Goal: Task Accomplishment & Management: Use online tool/utility

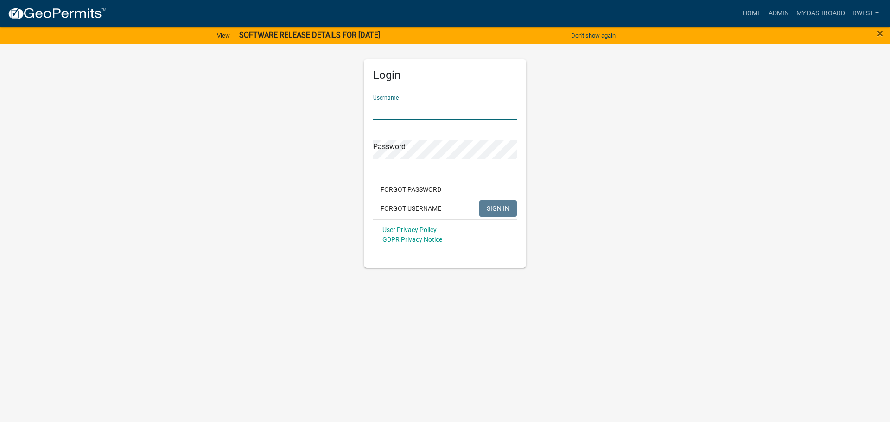
click at [394, 108] on input "Username" at bounding box center [445, 110] width 144 height 19
type input "rwest"
click at [479, 200] on button "SIGN IN" at bounding box center [498, 208] width 38 height 17
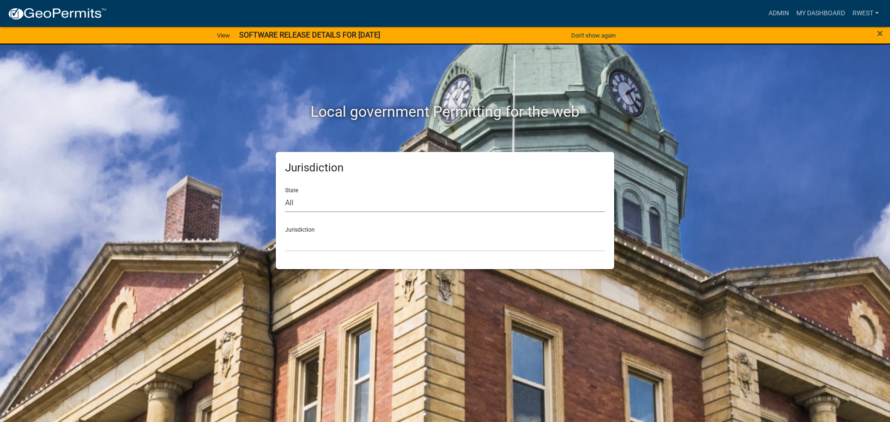
click at [317, 206] on select "All [US_STATE] [US_STATE] [US_STATE] [US_STATE] [US_STATE] [US_STATE] [US_STATE…" at bounding box center [445, 202] width 320 height 19
select select "[US_STATE]"
click at [285, 193] on select "All [US_STATE] [US_STATE] [US_STATE] [US_STATE] [US_STATE] [US_STATE] [US_STATE…" at bounding box center [445, 202] width 320 height 19
drag, startPoint x: 314, startPoint y: 211, endPoint x: 313, endPoint y: 247, distance: 35.7
click at [312, 242] on select "[GEOGRAPHIC_DATA], [US_STATE][PERSON_NAME][GEOGRAPHIC_DATA], [US_STATE][PERSON_…" at bounding box center [445, 242] width 320 height 19
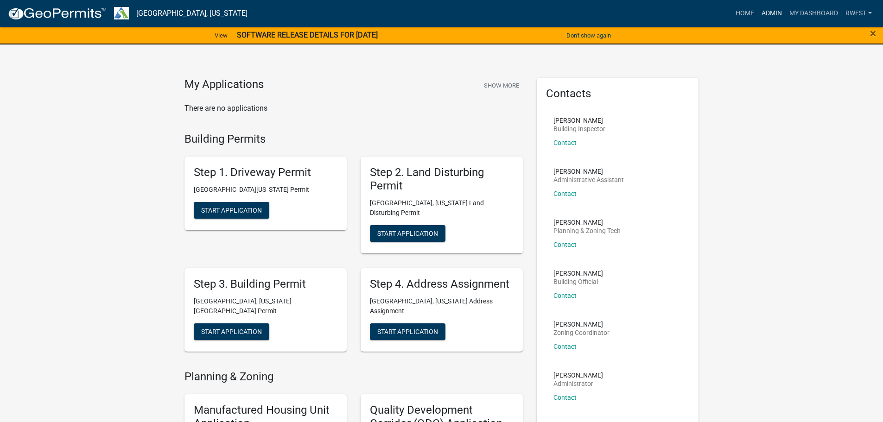
drag, startPoint x: 774, startPoint y: 16, endPoint x: 769, endPoint y: 19, distance: 6.0
click at [774, 16] on link "Admin" at bounding box center [772, 14] width 28 height 18
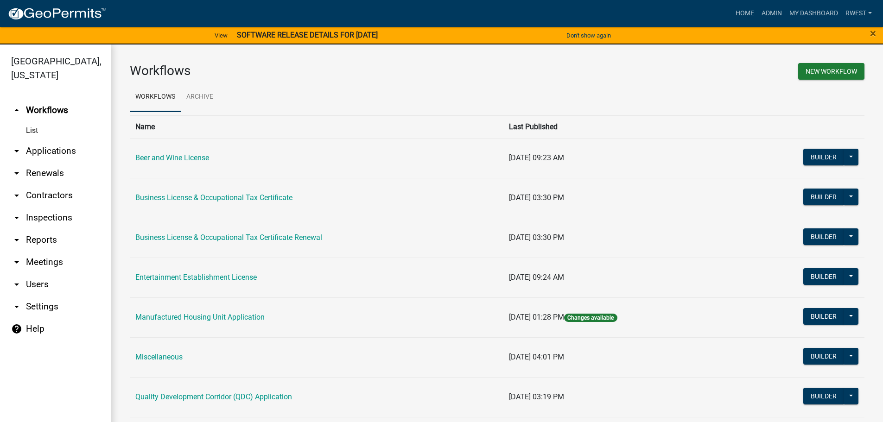
click at [68, 140] on link "arrow_drop_down Applications" at bounding box center [55, 151] width 111 height 22
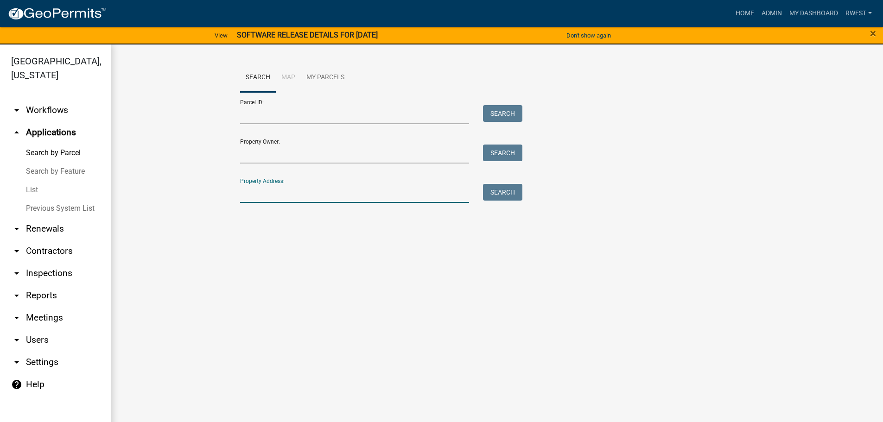
drag, startPoint x: 281, startPoint y: 195, endPoint x: 468, endPoint y: 249, distance: 194.1
click at [281, 195] on input "Property Address:" at bounding box center [354, 193] width 229 height 19
type input "2876 [PERSON_NAME]"
click at [508, 196] on button "Search" at bounding box center [502, 192] width 39 height 17
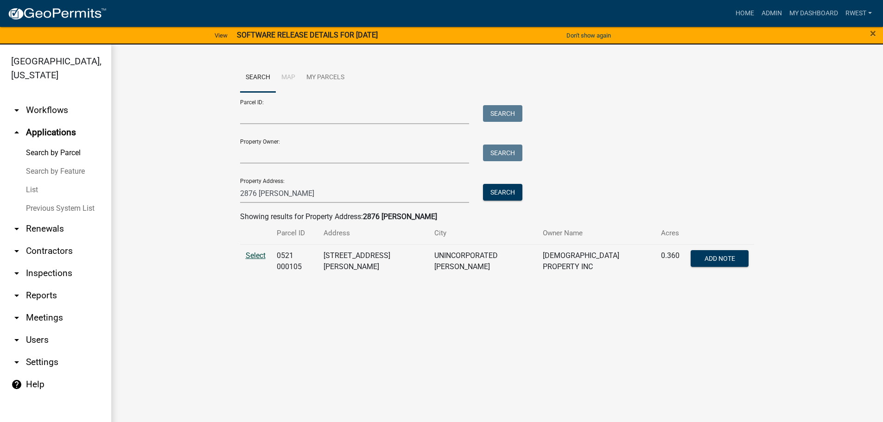
click at [258, 255] on span "Select" at bounding box center [256, 255] width 20 height 9
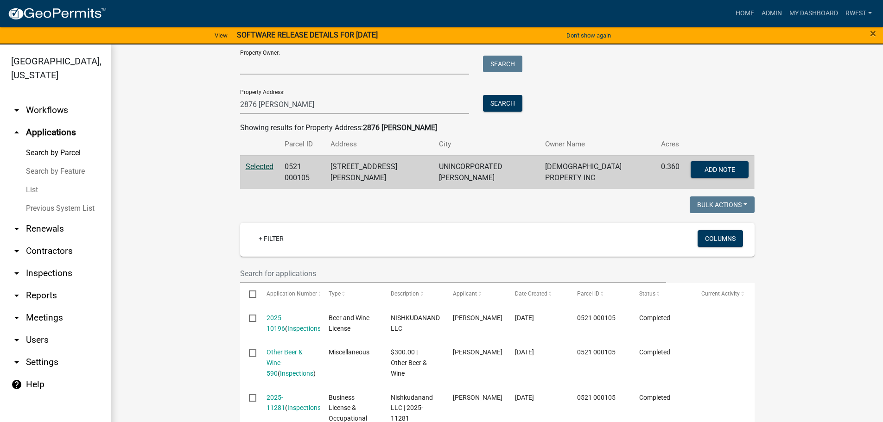
scroll to position [139, 0]
